Goal: Task Accomplishment & Management: Use online tool/utility

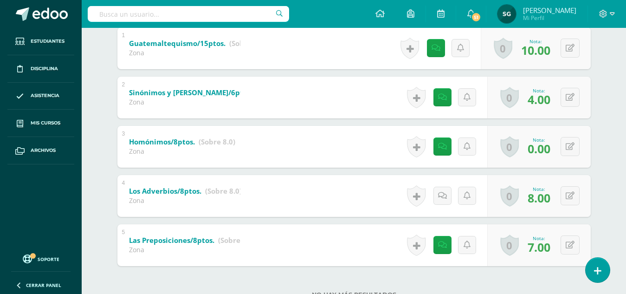
scroll to position [209, 0]
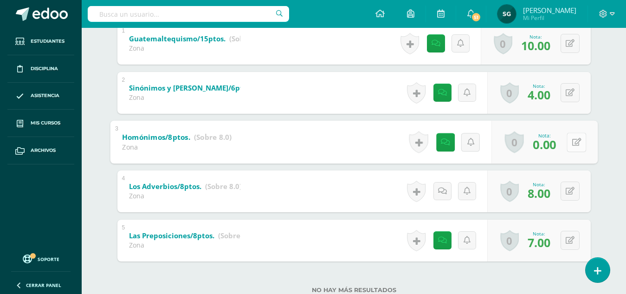
click at [565, 138] on div "0 Logros Logros obtenidos Aún no hay logros agregados Nota: 0.00" at bounding box center [544, 141] width 106 height 43
click at [575, 143] on icon at bounding box center [576, 142] width 9 height 8
type input "4"
click at [554, 144] on icon at bounding box center [552, 145] width 8 height 8
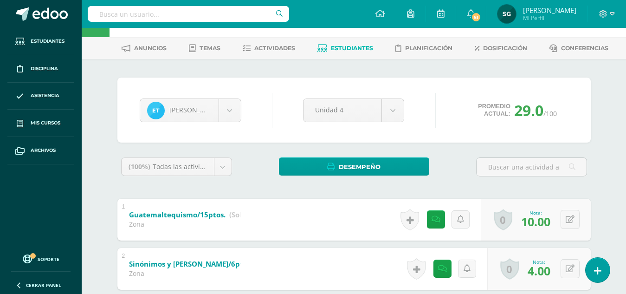
scroll to position [0, 0]
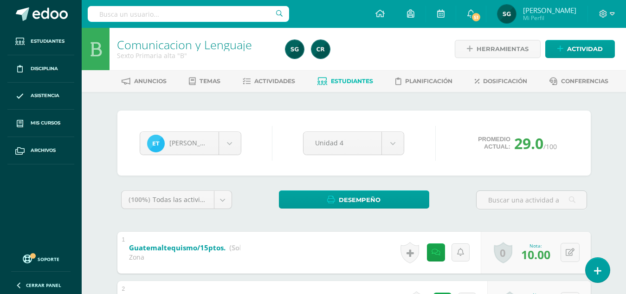
click at [388, 45] on div at bounding box center [368, 49] width 172 height 42
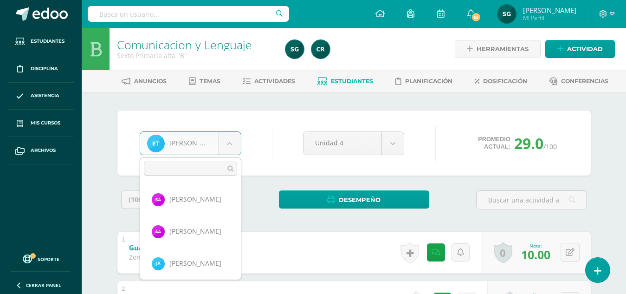
click at [227, 141] on body "Estudiantes Disciplina Asistencia Mis cursos Archivos Soporte Centro de ayuda Ú…" at bounding box center [313, 266] width 626 height 532
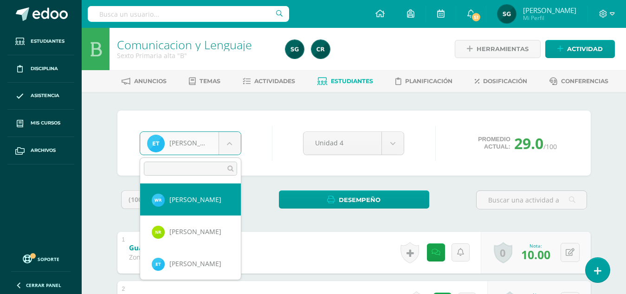
select select "482"
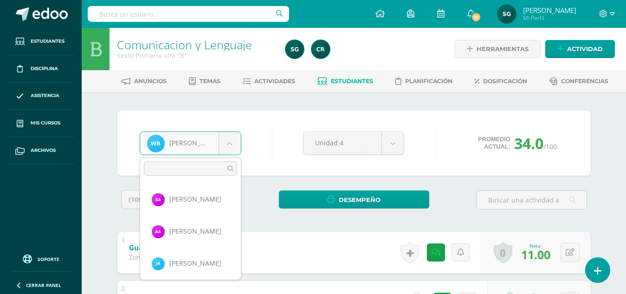
click at [226, 142] on body "Estudiantes Disciplina Asistencia Mis cursos Archivos Soporte Centro de ayuda Ú…" at bounding box center [313, 266] width 626 height 532
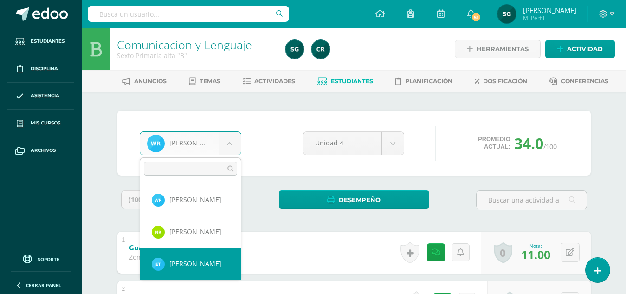
select select "869"
